Goal: Register for event/course

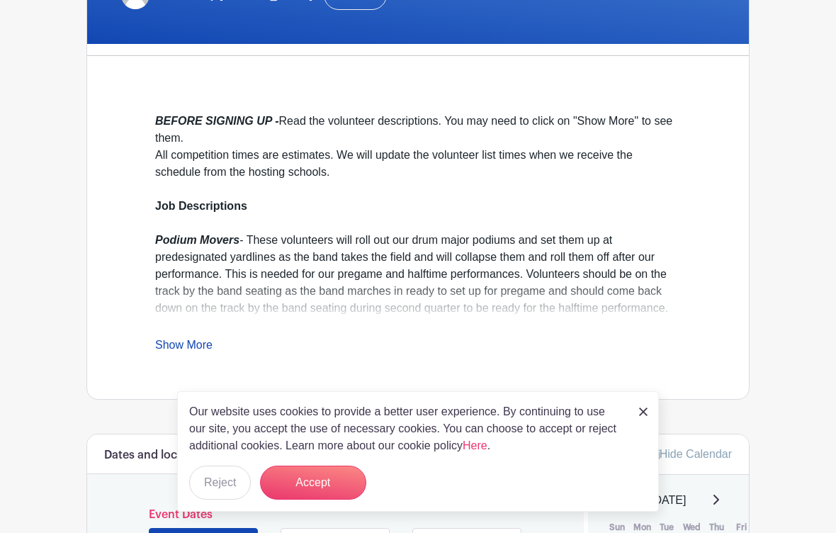
scroll to position [364, 0]
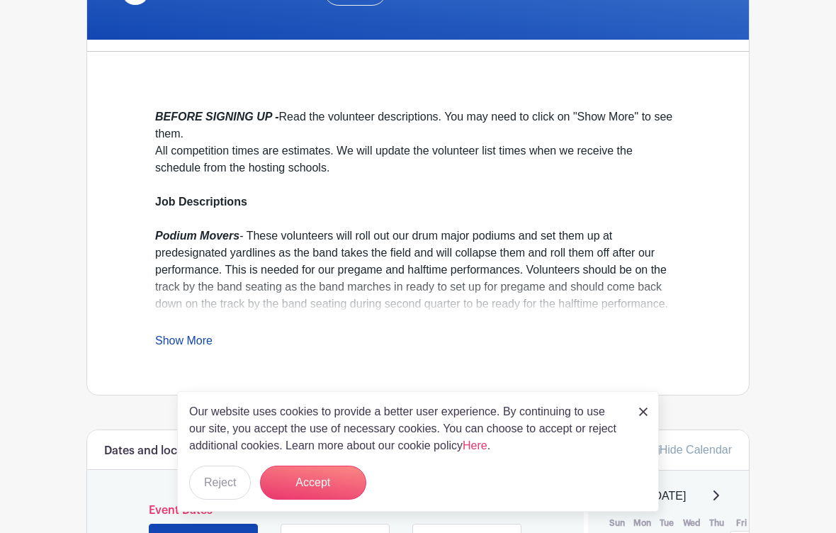
click at [648, 412] on div "Our website uses cookies to provide a better user experience. By continuing to …" at bounding box center [418, 451] width 482 height 120
click at [645, 415] on div "Our website uses cookies to provide a better user experience. By continuing to …" at bounding box center [418, 451] width 482 height 120
click at [640, 416] on img at bounding box center [643, 411] width 8 height 8
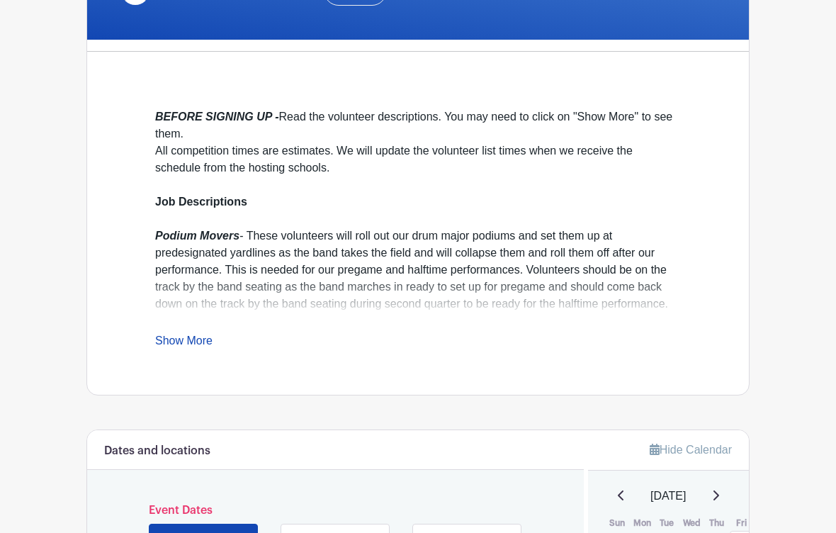
click at [195, 334] on link "Show More" at bounding box center [183, 343] width 57 height 18
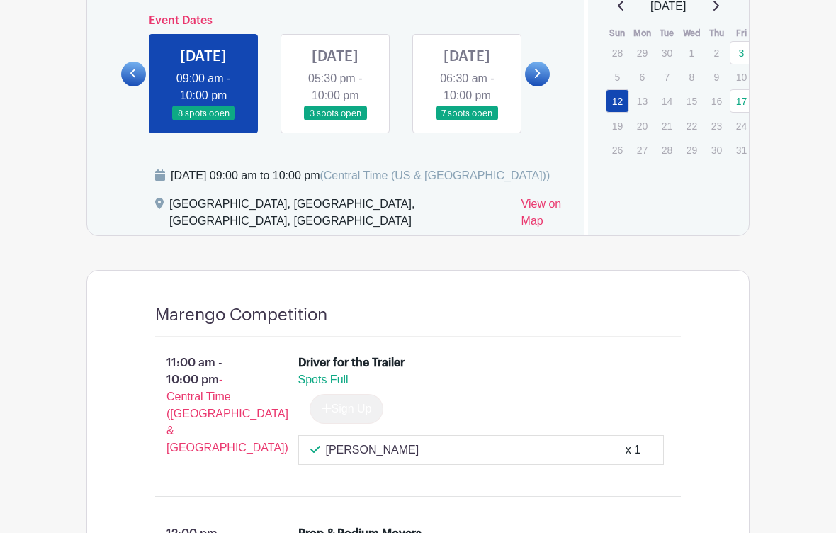
scroll to position [1048, 0]
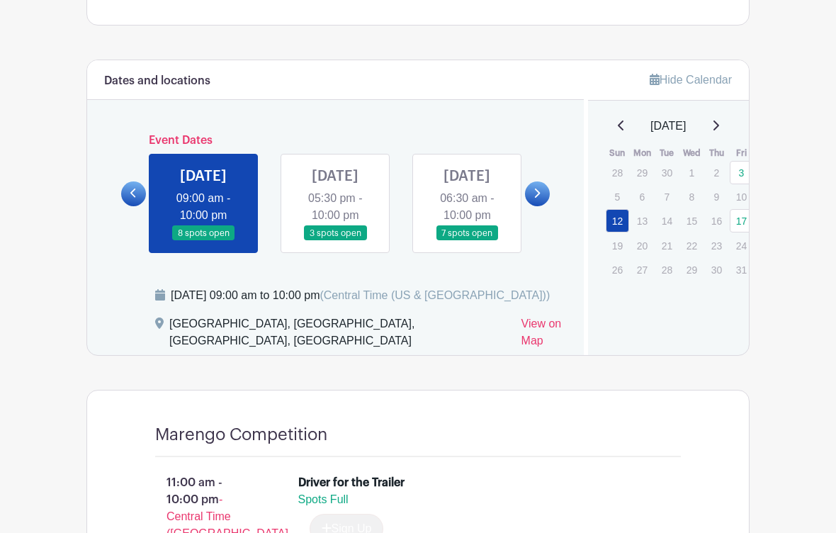
click at [335, 242] on link at bounding box center [335, 242] width 0 height 0
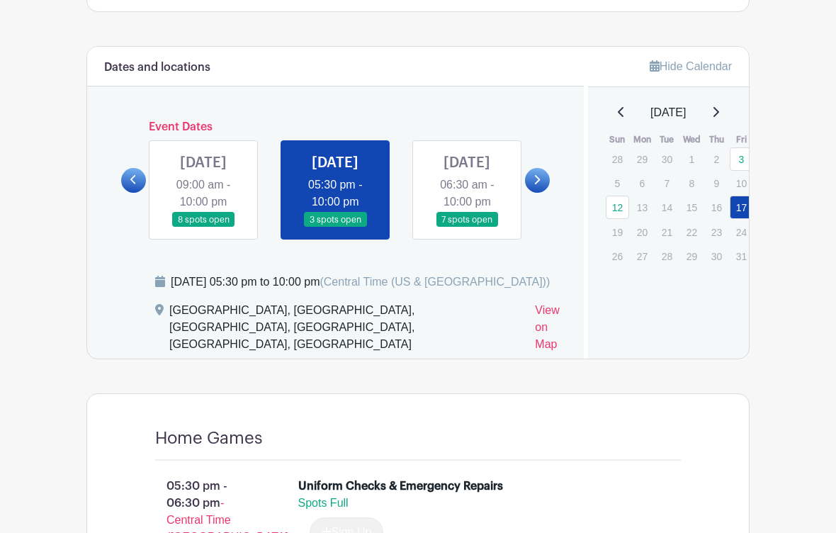
scroll to position [1063, 0]
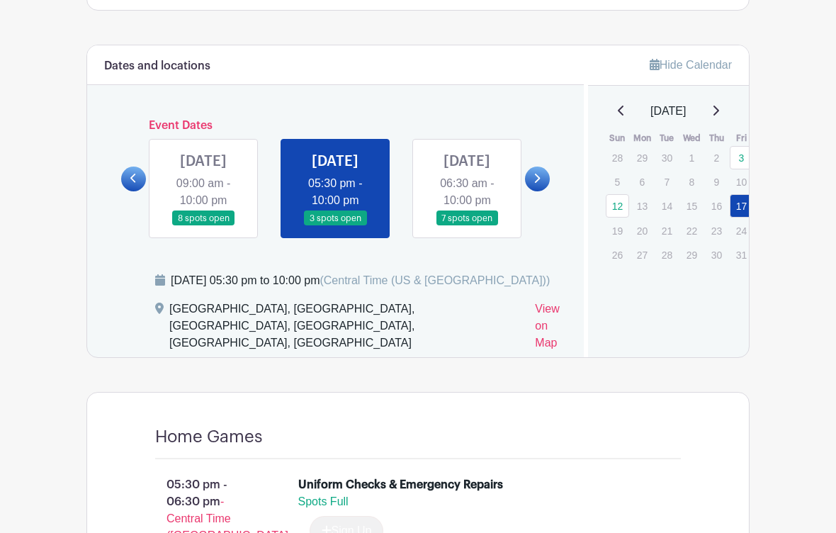
click at [467, 226] on link at bounding box center [467, 226] width 0 height 0
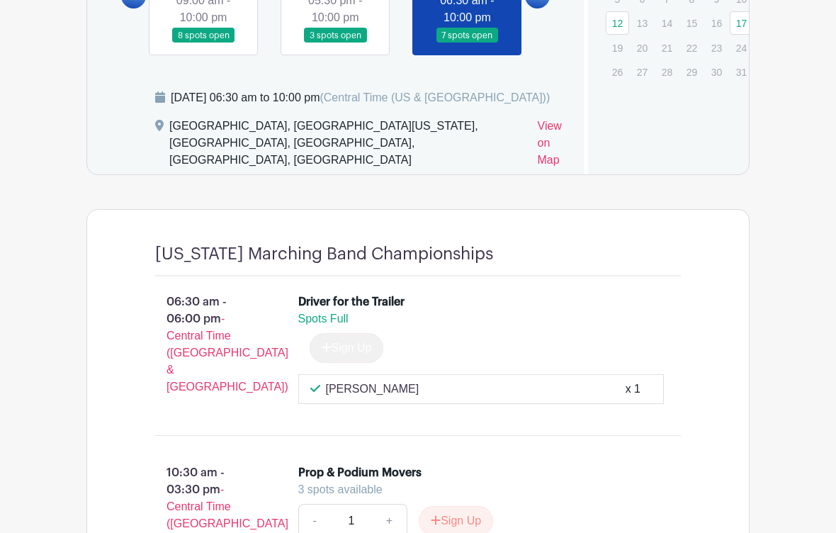
scroll to position [1010, 0]
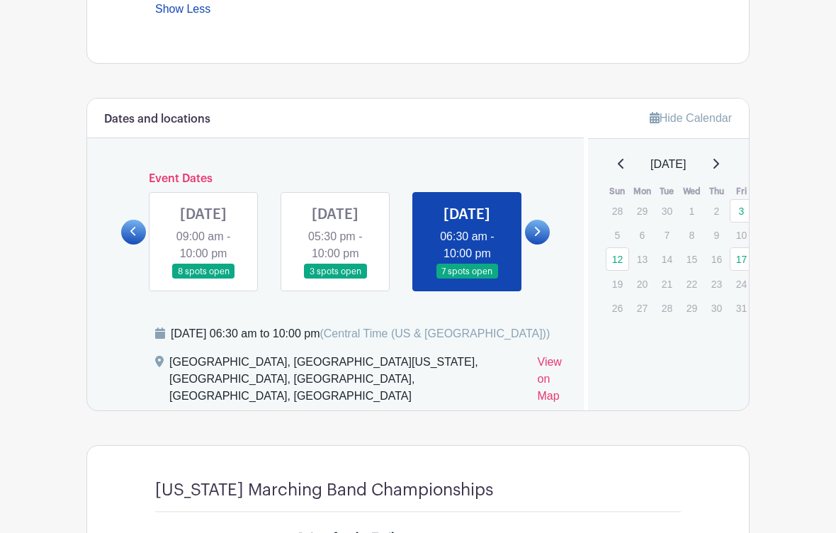
click at [203, 279] on link at bounding box center [203, 279] width 0 height 0
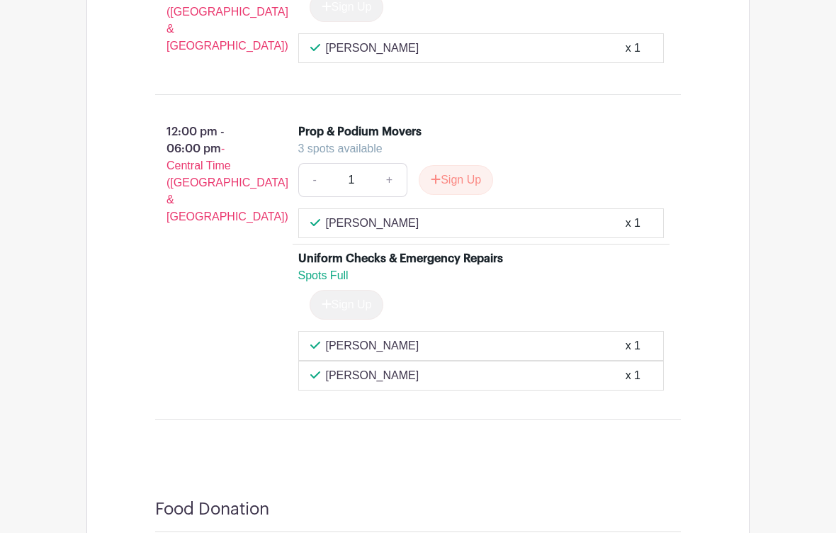
scroll to position [1572, 0]
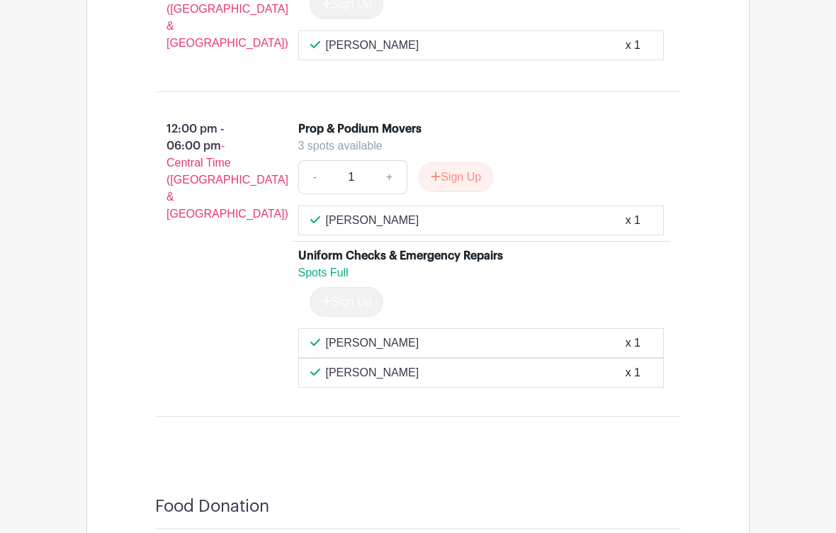
click at [379, 194] on link "+" at bounding box center [389, 177] width 35 height 34
click at [385, 194] on link "+" at bounding box center [389, 177] width 35 height 34
click at [313, 194] on link "-" at bounding box center [314, 177] width 33 height 34
type input "2"
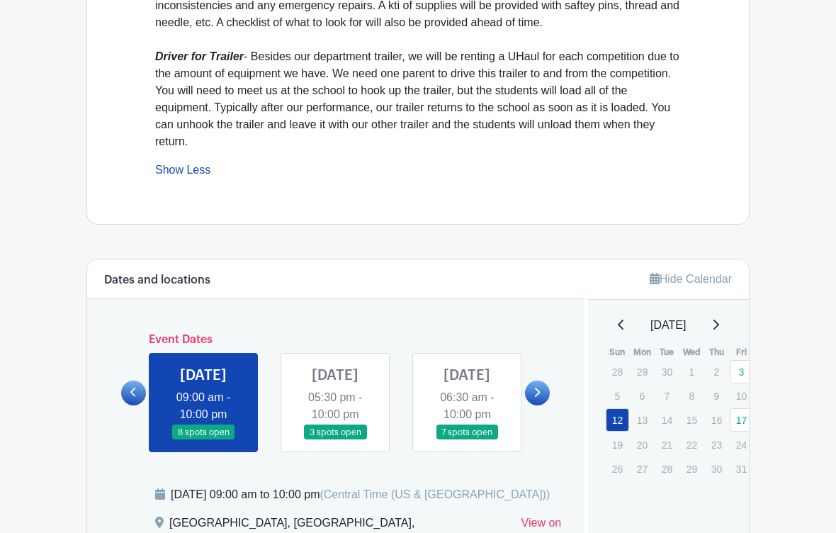
scroll to position [849, 0]
click at [335, 441] on link at bounding box center [335, 441] width 0 height 0
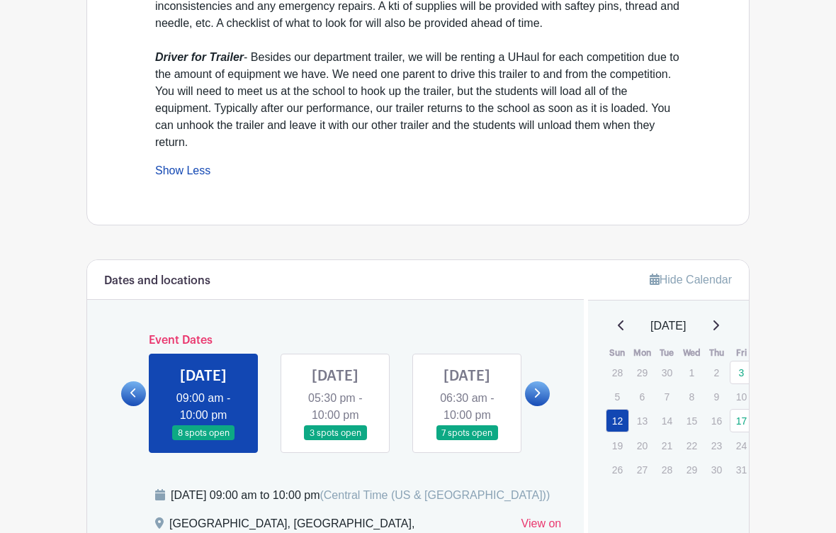
click at [335, 441] on link at bounding box center [335, 441] width 0 height 0
click at [547, 397] on link at bounding box center [537, 393] width 25 height 25
click at [547, 396] on link at bounding box center [537, 393] width 25 height 25
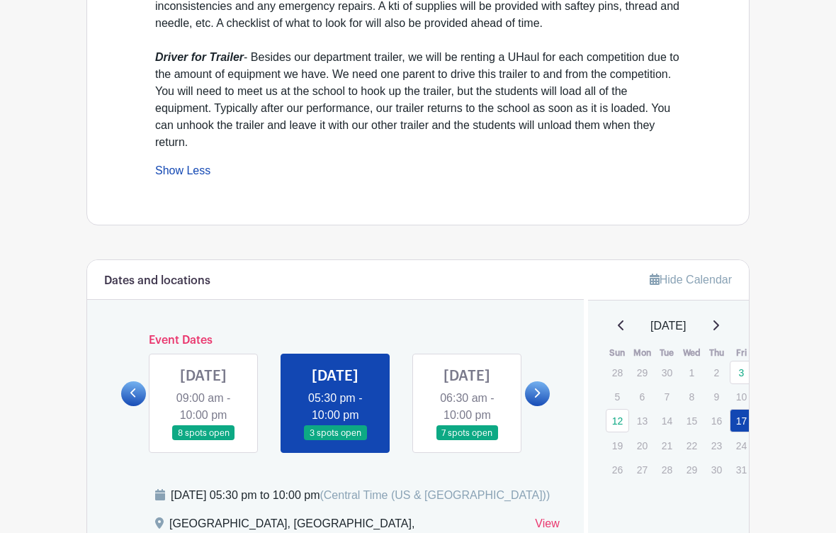
click at [537, 398] on icon at bounding box center [536, 392] width 6 height 11
click at [543, 404] on link at bounding box center [537, 393] width 25 height 25
click at [548, 398] on link at bounding box center [537, 393] width 25 height 25
click at [543, 398] on link at bounding box center [537, 393] width 25 height 25
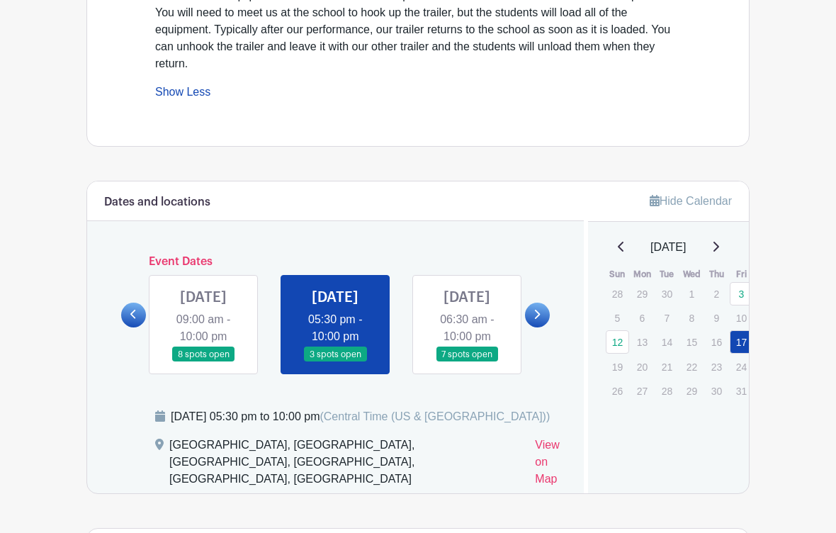
scroll to position [929, 0]
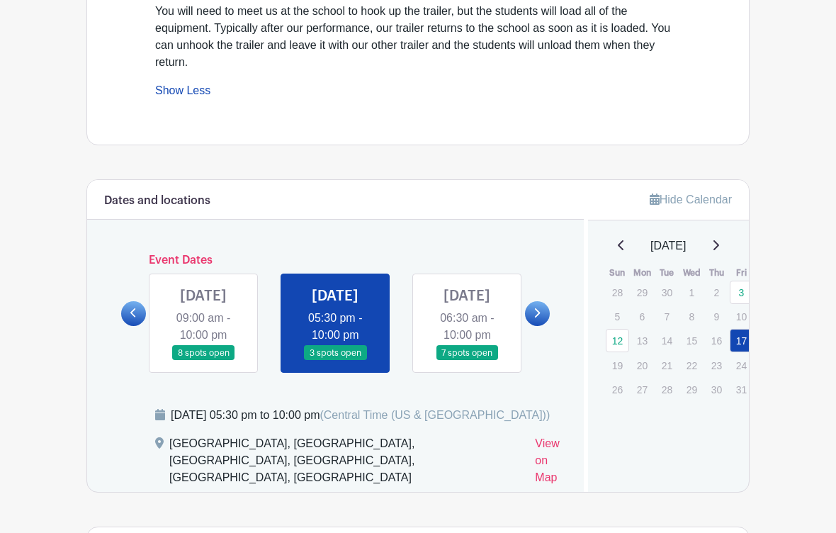
click at [719, 246] on icon at bounding box center [715, 244] width 7 height 11
click at [618, 249] on icon at bounding box center [621, 244] width 7 height 11
click at [606, 249] on div "[DATE]" at bounding box center [668, 245] width 127 height 17
click at [536, 317] on icon at bounding box center [538, 312] width 6 height 9
click at [467, 361] on link at bounding box center [467, 361] width 0 height 0
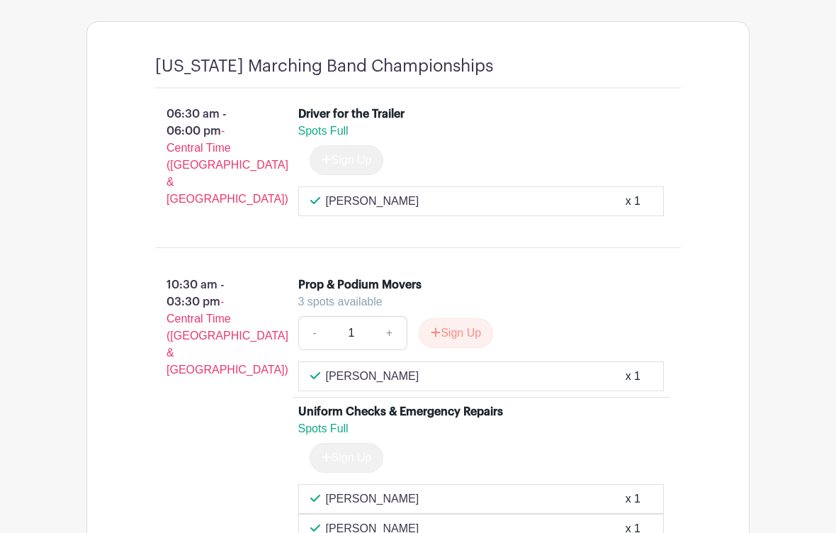
scroll to position [1057, 0]
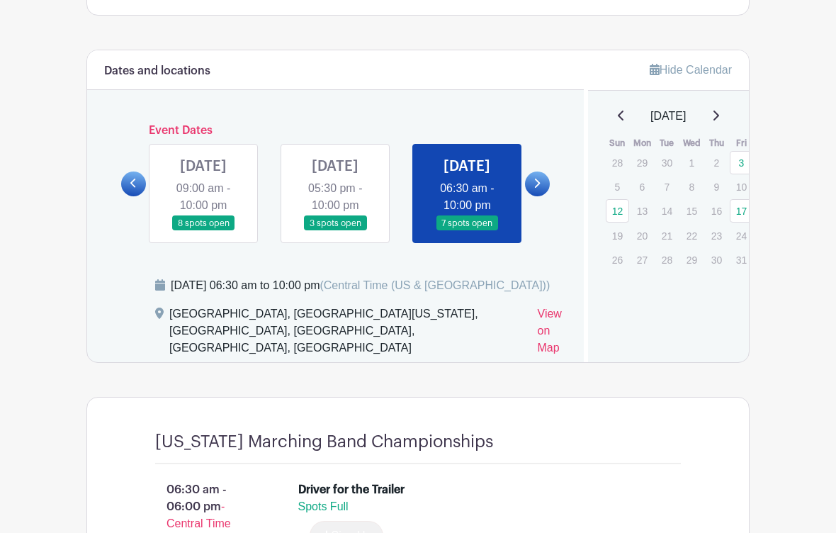
click at [203, 232] on link at bounding box center [203, 232] width 0 height 0
click at [134, 197] on link at bounding box center [133, 184] width 25 height 25
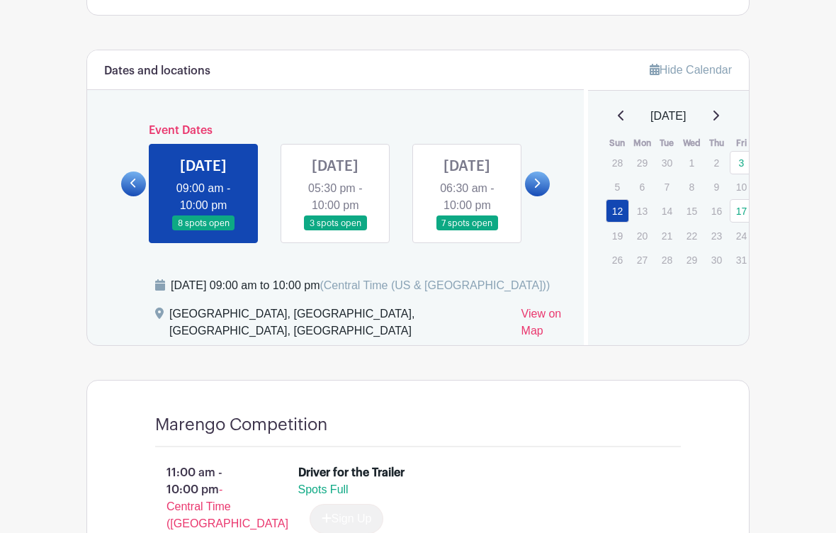
click at [133, 188] on icon at bounding box center [133, 183] width 6 height 11
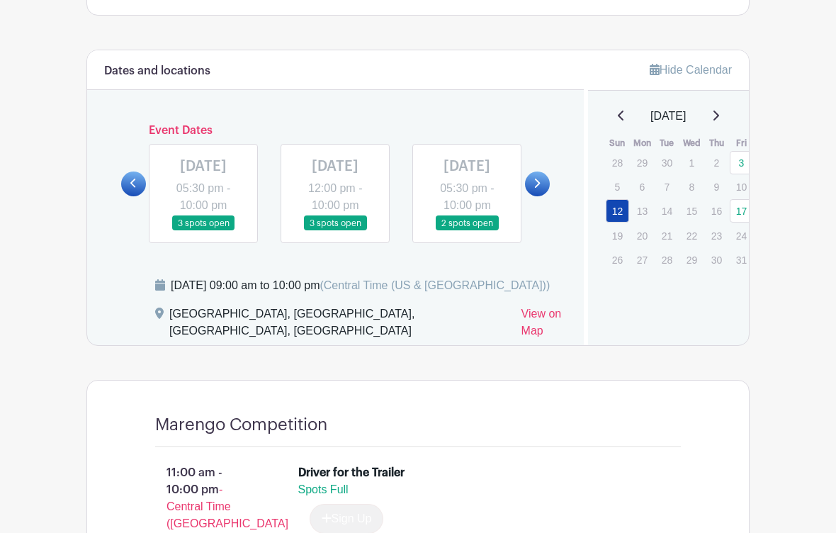
click at [467, 231] on link at bounding box center [467, 231] width 0 height 0
click at [123, 189] on link at bounding box center [133, 183] width 25 height 25
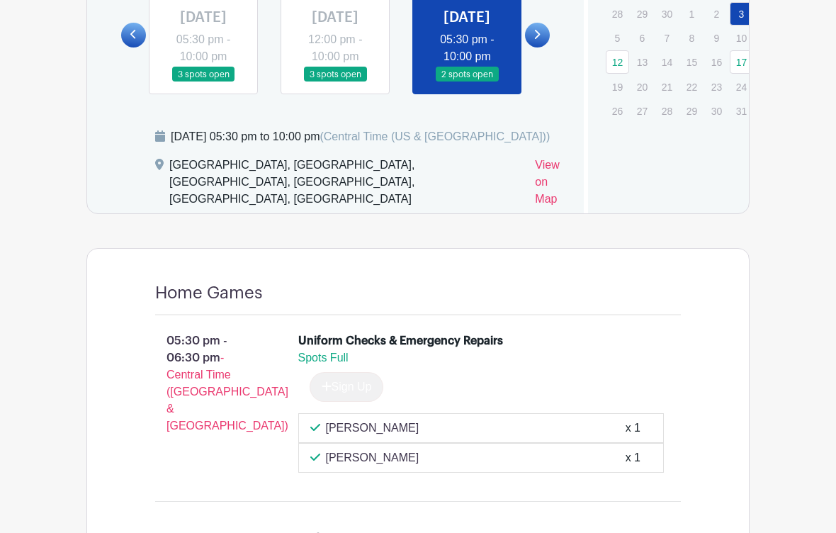
scroll to position [1160, 0]
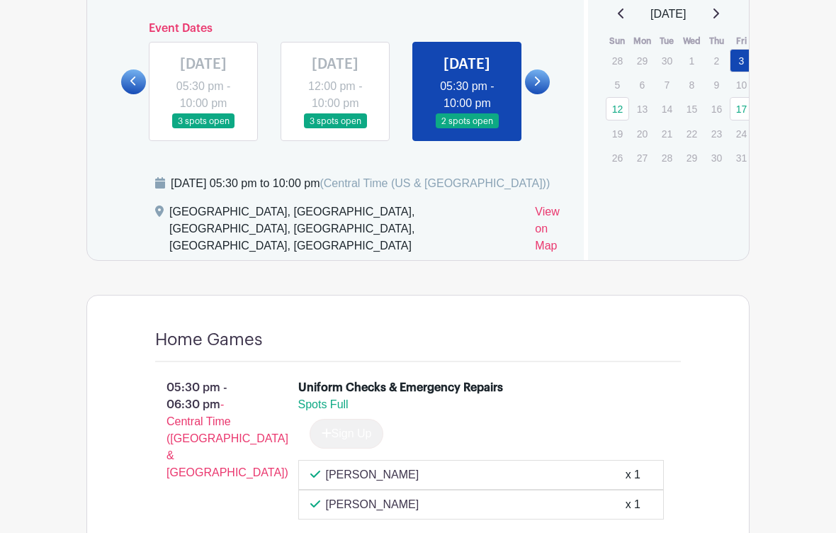
click at [543, 81] on link at bounding box center [537, 81] width 25 height 25
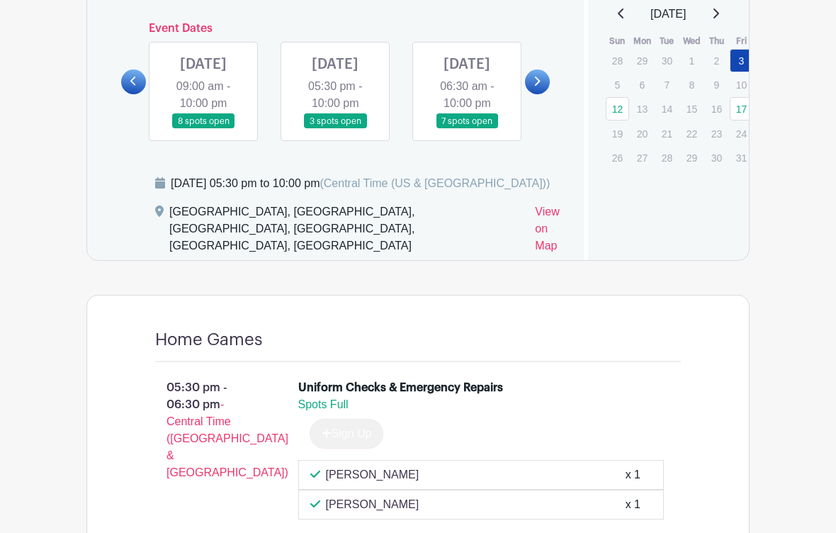
click at [203, 129] on link at bounding box center [203, 129] width 0 height 0
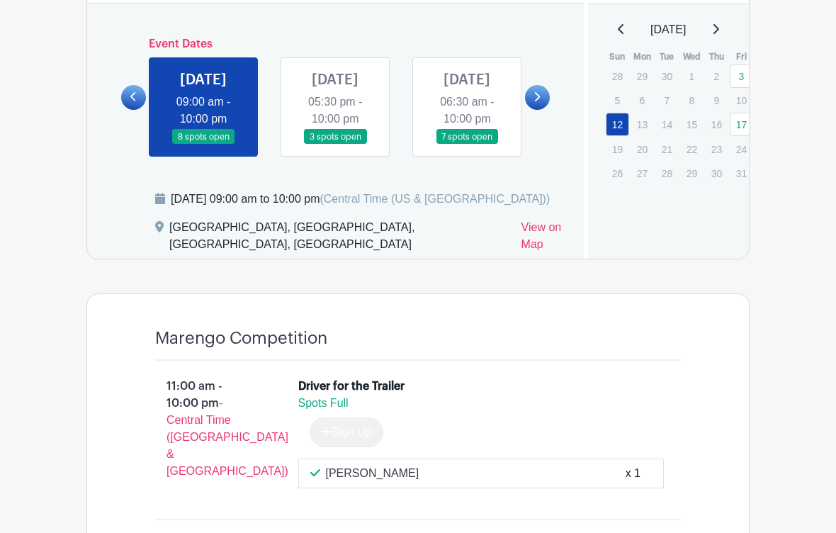
scroll to position [1030, 0]
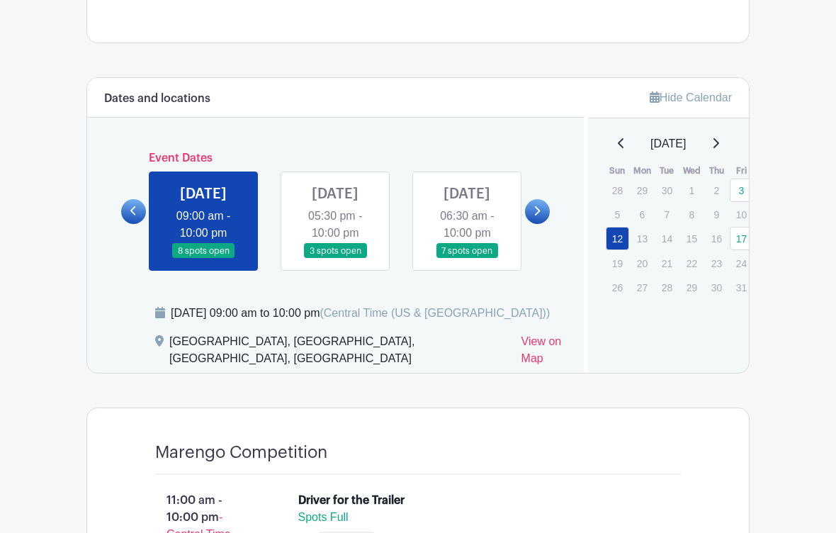
click at [543, 215] on link at bounding box center [537, 212] width 25 height 25
click at [532, 223] on link at bounding box center [537, 212] width 25 height 25
click at [533, 219] on link at bounding box center [537, 212] width 25 height 25
click at [530, 224] on link at bounding box center [537, 212] width 25 height 25
click at [536, 217] on icon at bounding box center [536, 211] width 6 height 11
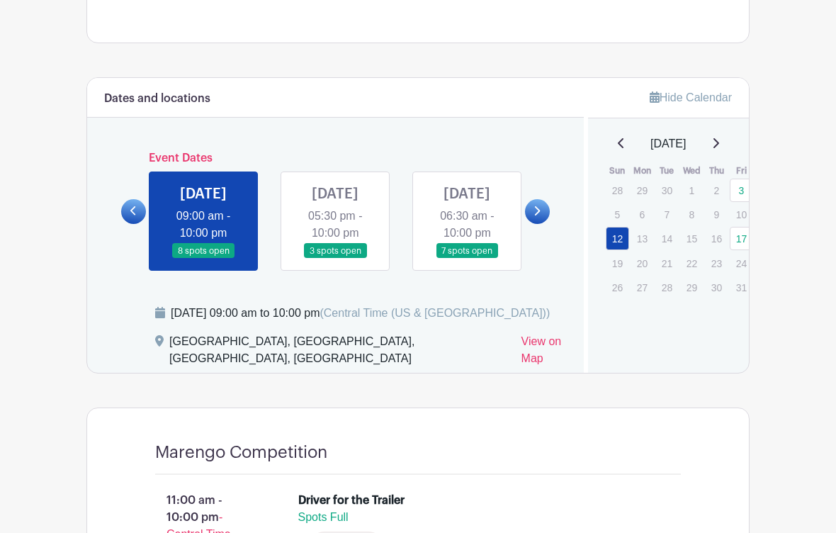
click at [533, 225] on link at bounding box center [537, 212] width 25 height 25
click at [335, 259] on link at bounding box center [335, 259] width 0 height 0
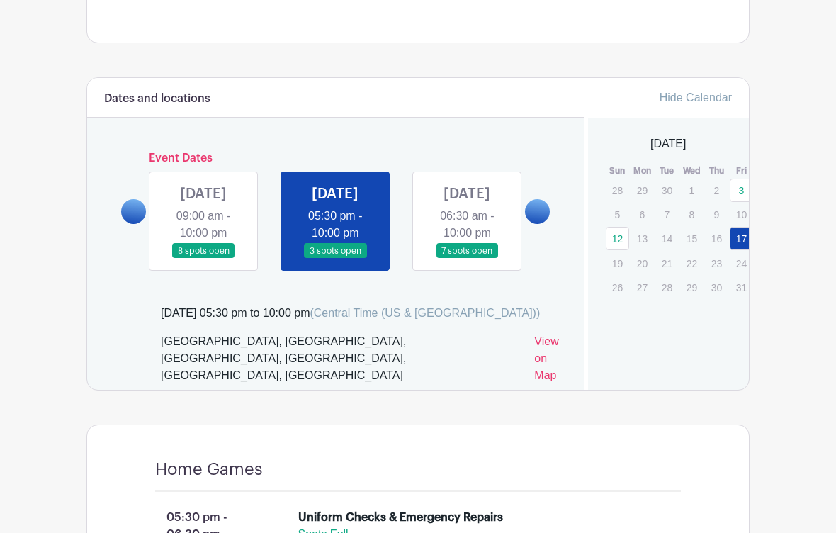
scroll to position [1031, 0]
click at [533, 221] on link at bounding box center [537, 211] width 25 height 25
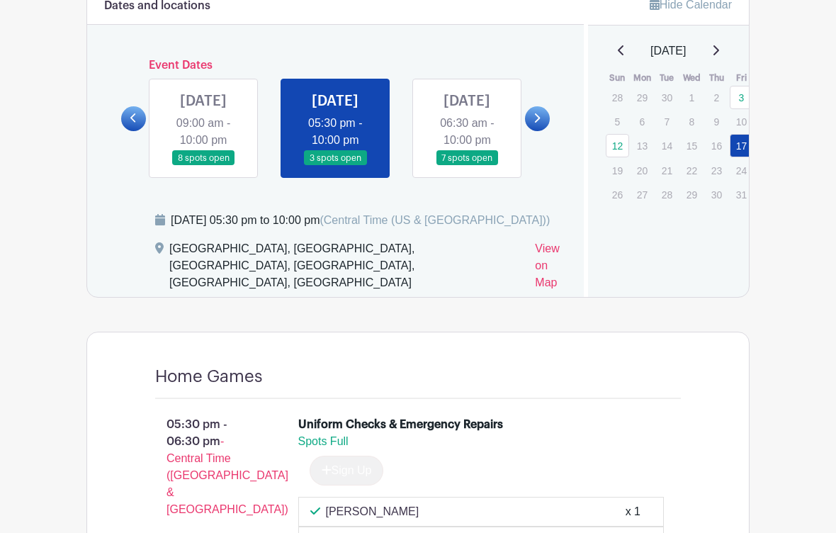
scroll to position [1022, 0]
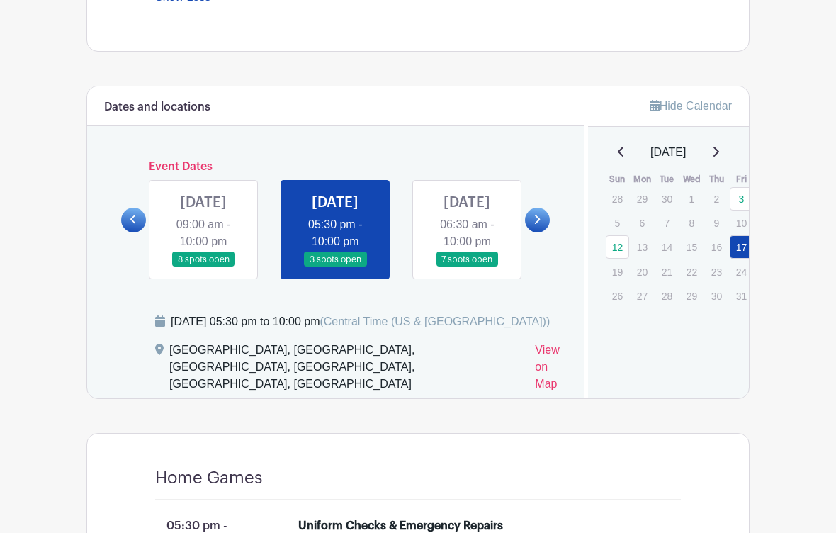
click at [545, 220] on link at bounding box center [537, 220] width 25 height 25
click at [540, 225] on icon at bounding box center [536, 219] width 6 height 11
click at [545, 228] on link at bounding box center [537, 220] width 25 height 25
click at [535, 232] on link at bounding box center [537, 220] width 25 height 25
click at [539, 224] on icon at bounding box center [538, 219] width 6 height 9
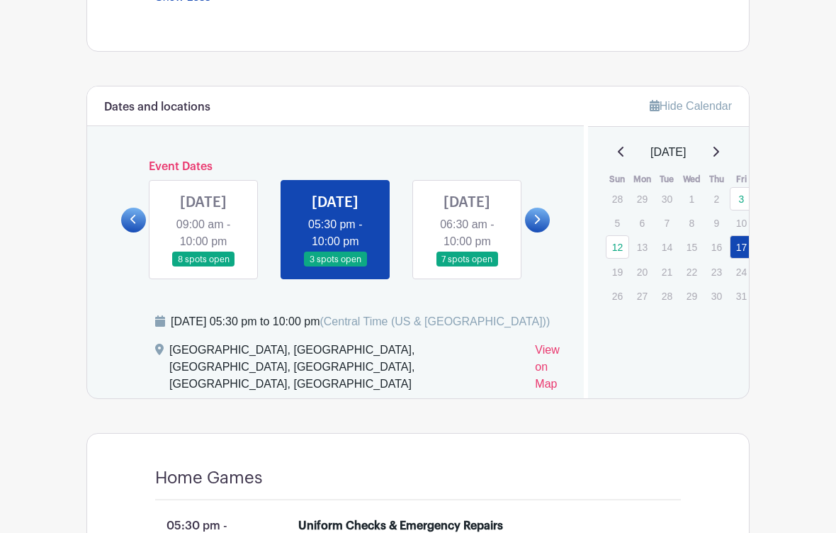
click at [467, 267] on link at bounding box center [467, 267] width 0 height 0
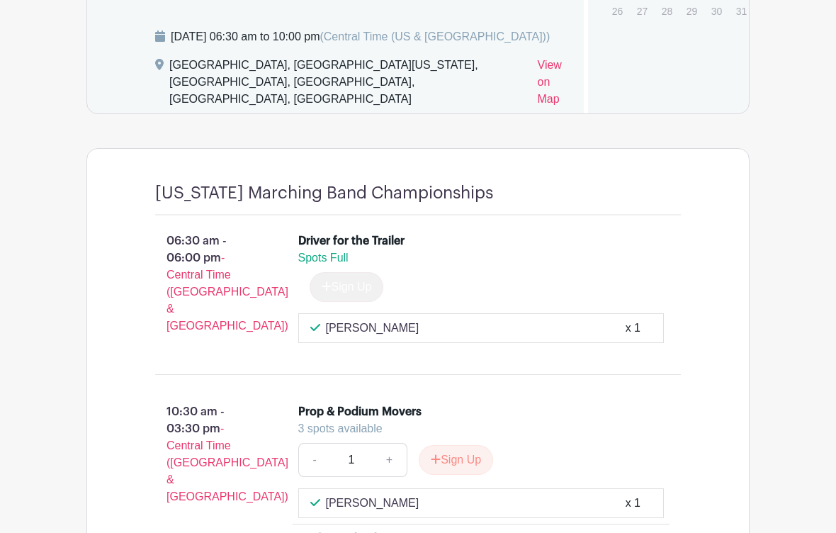
scroll to position [1131, 0]
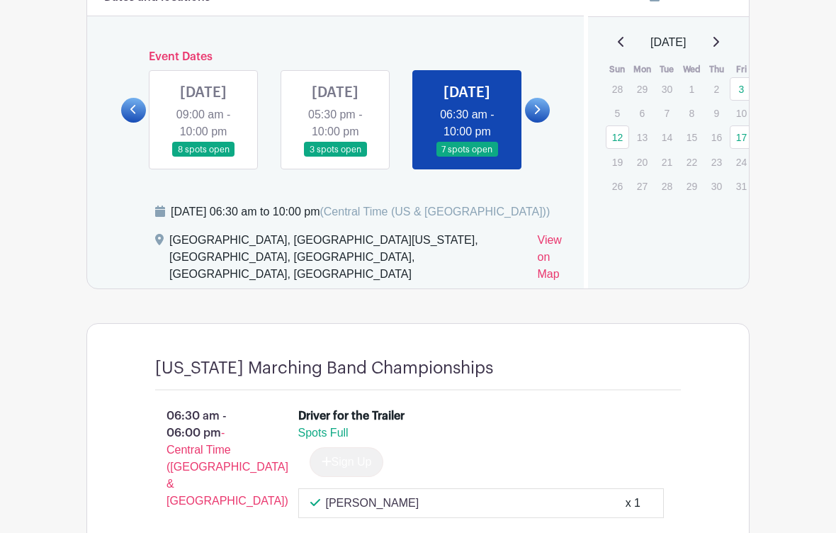
click at [113, 130] on div "Dates and locations Event Dates [DATE] 05:30 pm - 10:00 pm all spots filled [DA…" at bounding box center [335, 132] width 497 height 311
click at [133, 112] on link at bounding box center [133, 110] width 25 height 25
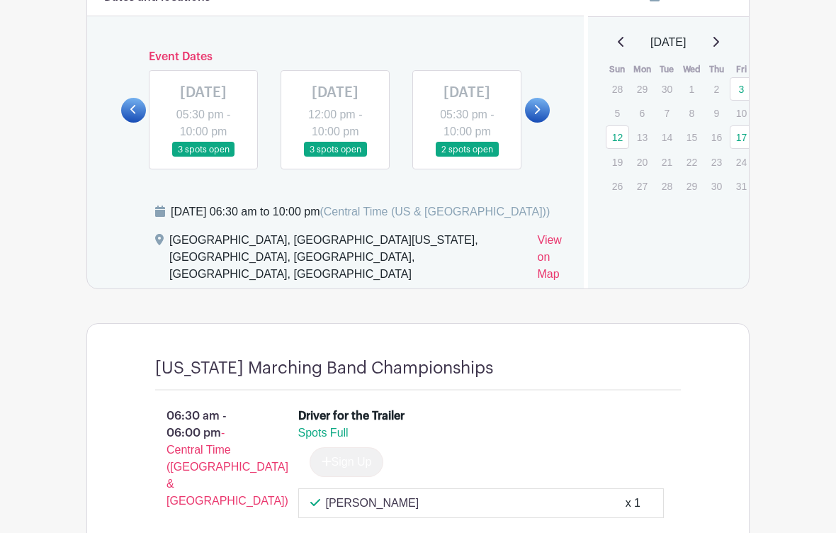
scroll to position [1132, 0]
